Goal: Download file/media

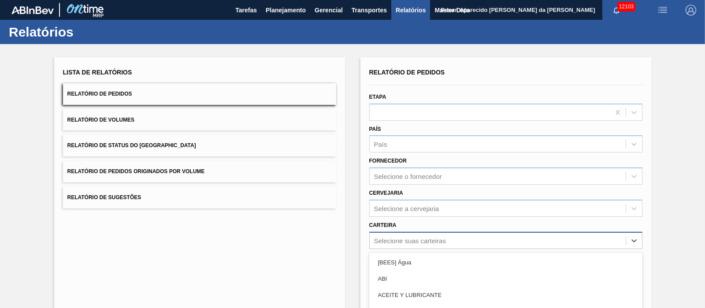
click at [397, 239] on div "option Açúcar Líquido focused, 5 of 101. 101 results available. Use Up and Down…" at bounding box center [505, 240] width 273 height 17
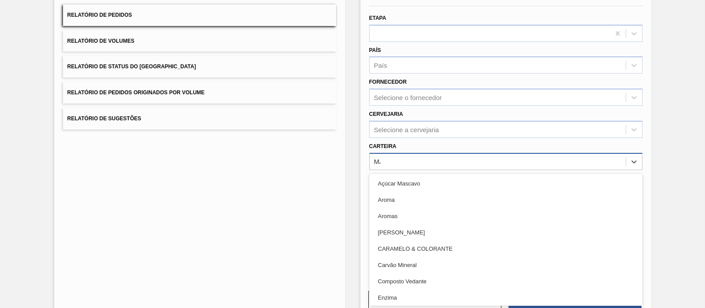
type input "MAL"
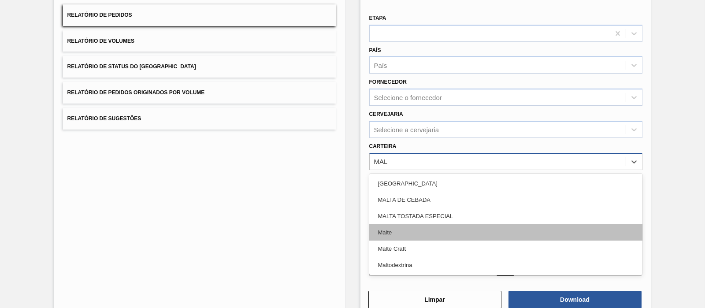
click at [403, 229] on div "Malte" at bounding box center [505, 232] width 273 height 16
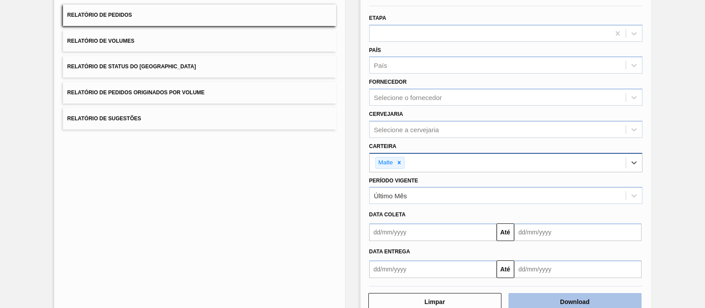
click at [572, 294] on button "Download" at bounding box center [575, 302] width 133 height 18
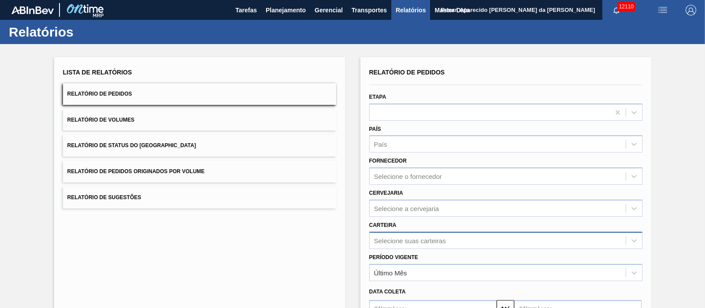
click at [386, 246] on div "Selecione suas carteiras" at bounding box center [505, 240] width 273 height 17
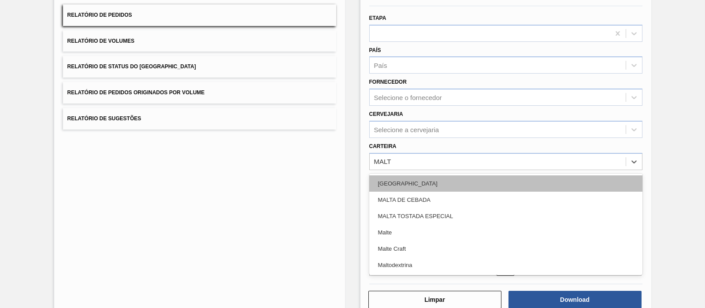
type input "MALTE"
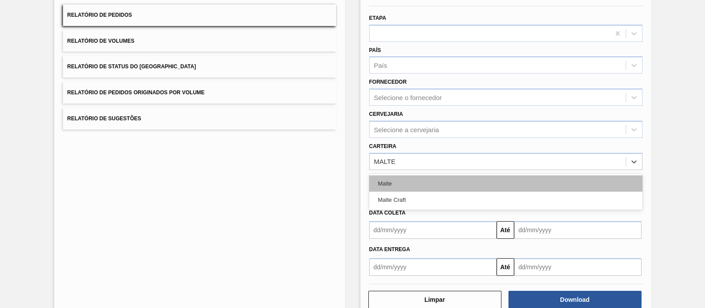
click at [413, 181] on div "Malte" at bounding box center [505, 183] width 273 height 16
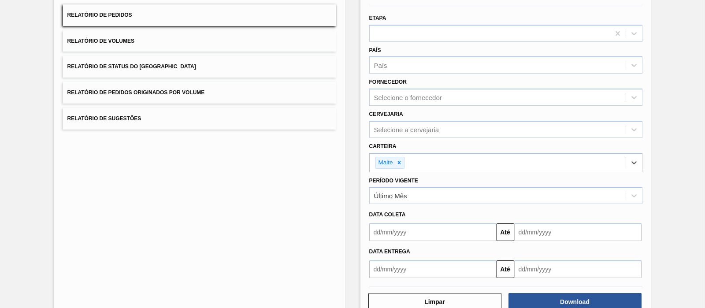
scroll to position [101, 0]
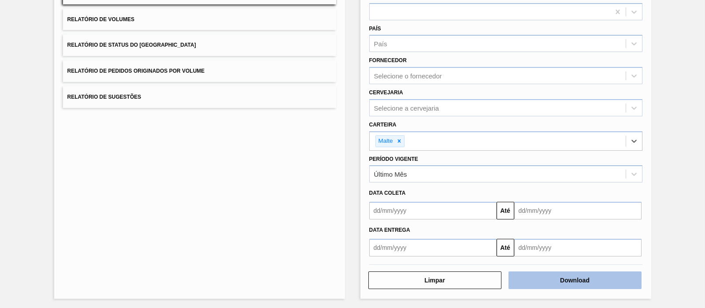
click at [571, 274] on button "Download" at bounding box center [575, 281] width 133 height 18
